Goal: Download file/media

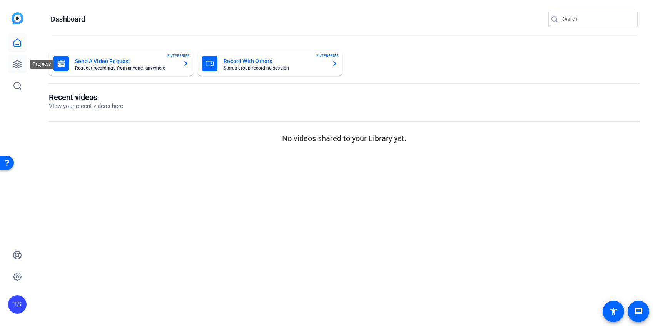
click at [20, 64] on icon at bounding box center [17, 64] width 9 height 9
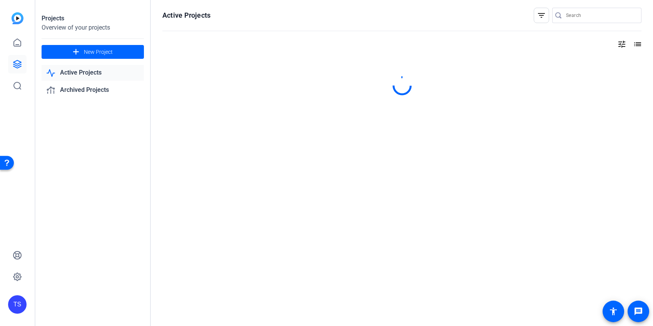
click at [591, 19] on input "Search" at bounding box center [600, 15] width 69 height 9
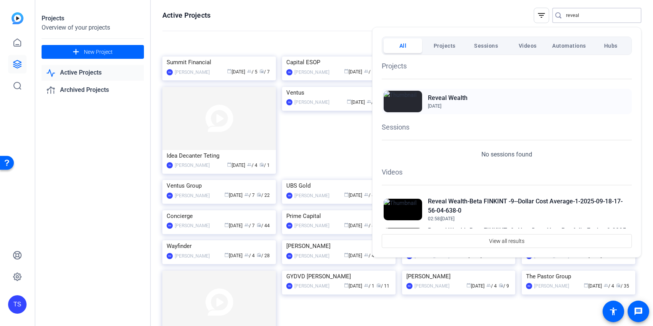
type input "reveal"
click at [458, 99] on h2 "Reveal Wealth" at bounding box center [448, 97] width 40 height 9
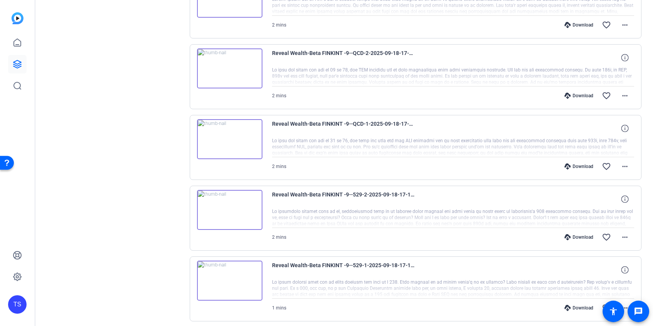
scroll to position [525, 0]
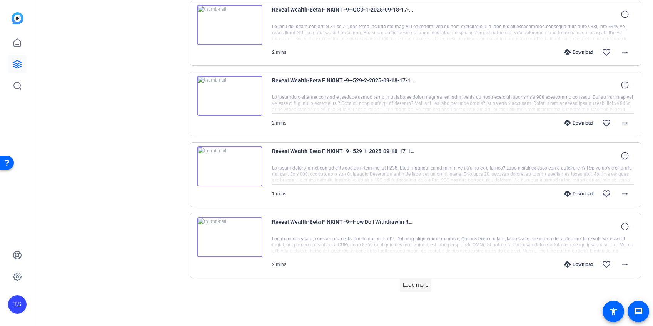
click at [413, 285] on span "Load more" at bounding box center [415, 285] width 25 height 8
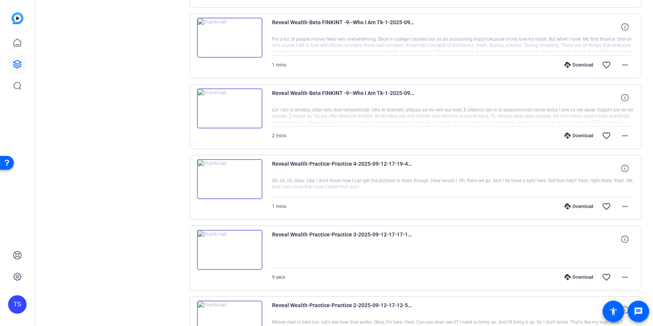
scroll to position [1081, 0]
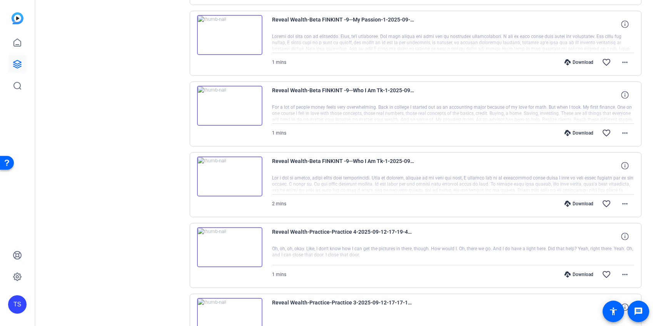
click at [582, 203] on div "Download" at bounding box center [579, 204] width 37 height 6
